Goal: Information Seeking & Learning: Learn about a topic

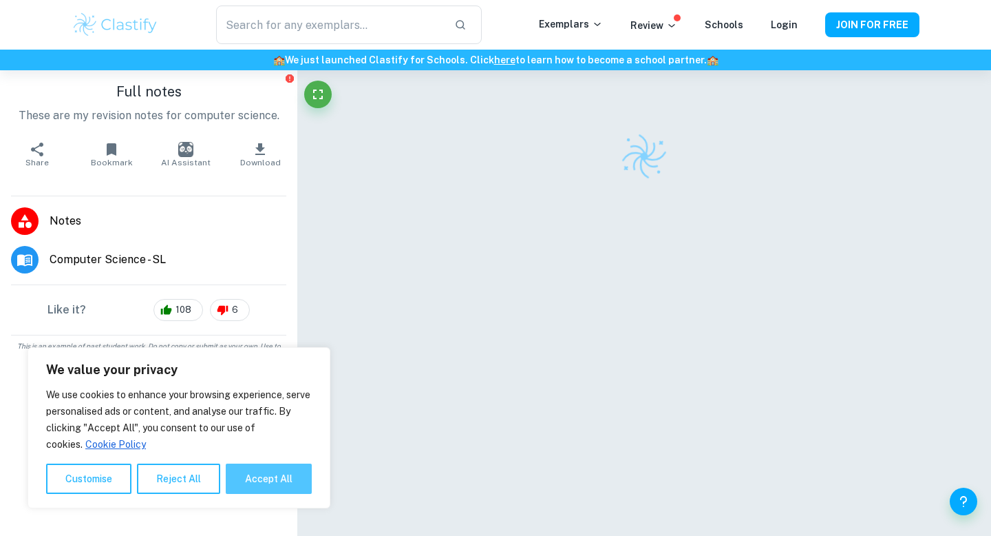
click at [245, 477] on button "Accept All" at bounding box center [269, 478] width 86 height 30
checkbox input "true"
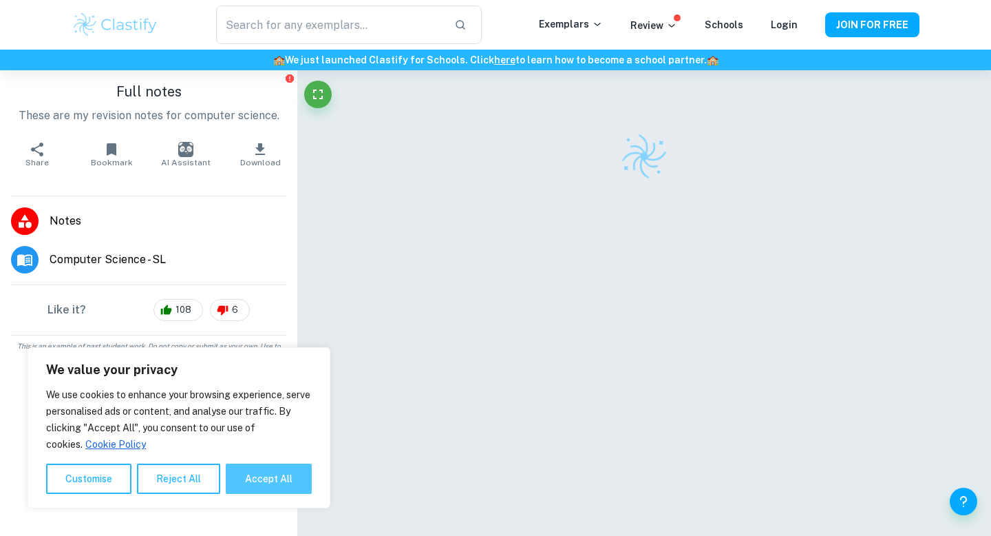
checkbox input "true"
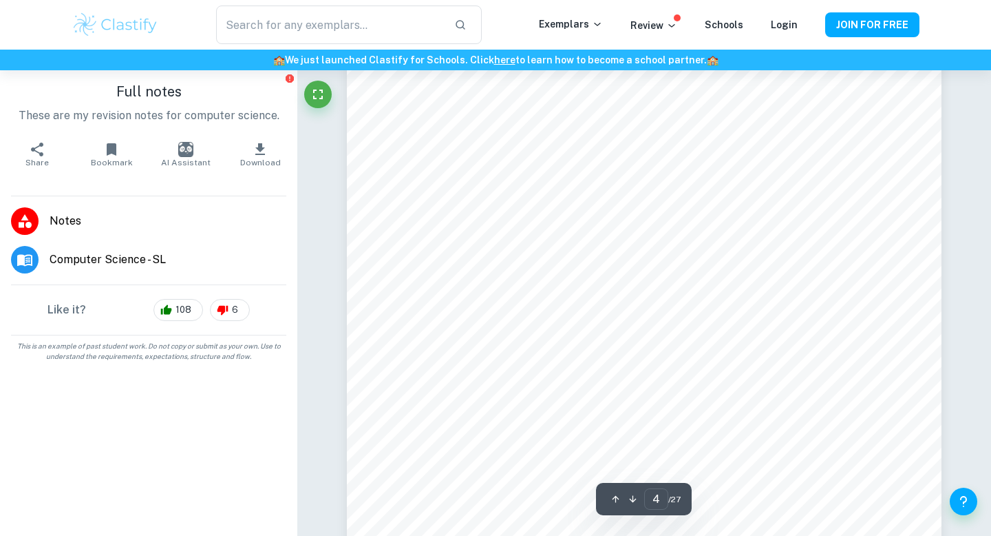
scroll to position [2853, 0]
type input "4"
